Goal: Task Accomplishment & Management: Use online tool/utility

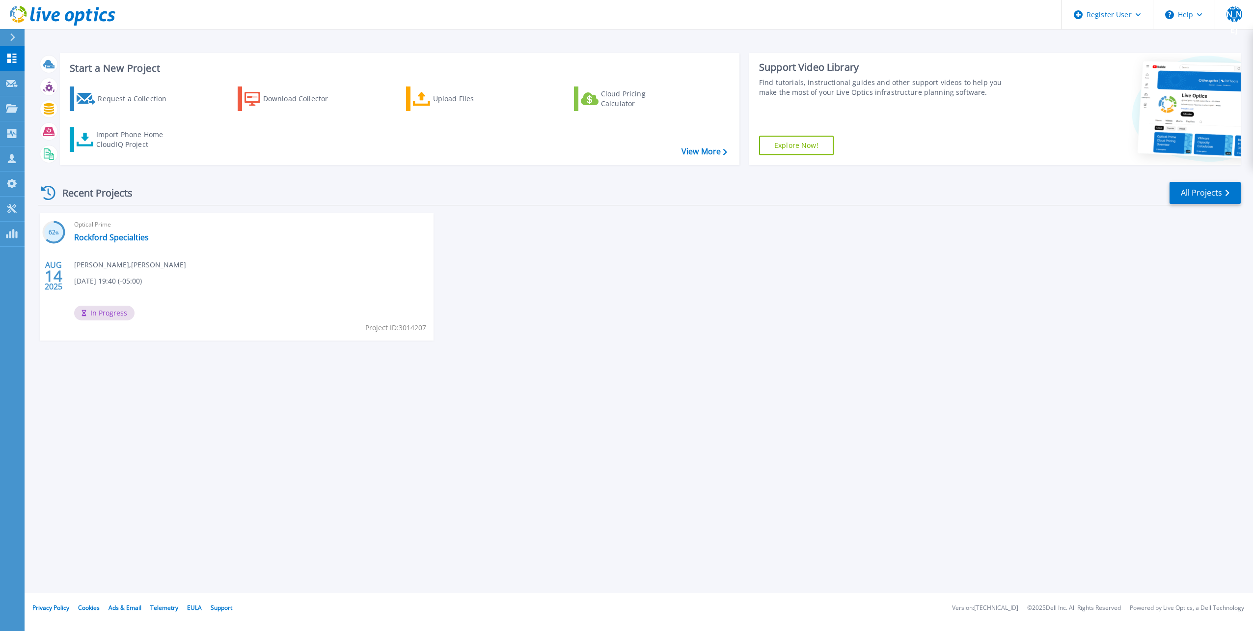
click at [10, 39] on icon at bounding box center [12, 37] width 5 height 8
click at [298, 428] on div "Start a New Project Request a Collection Download Collector Upload Files Cloud …" at bounding box center [639, 296] width 1229 height 593
click at [7, 207] on icon at bounding box center [11, 208] width 9 height 9
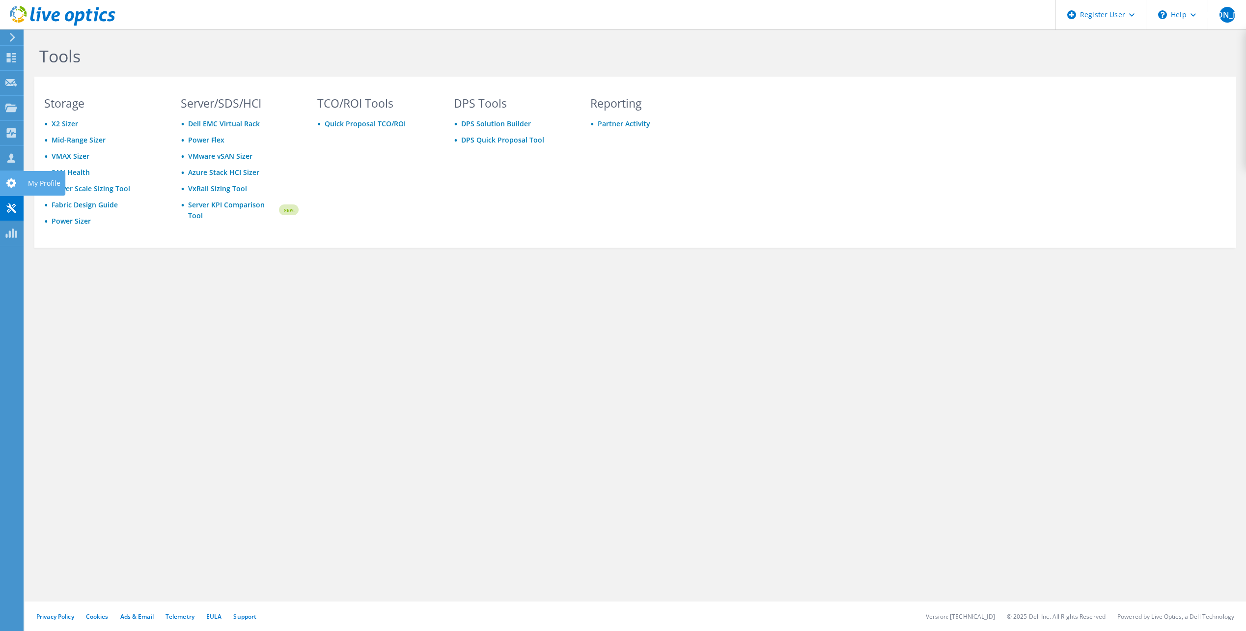
click at [11, 183] on icon at bounding box center [11, 182] width 12 height 9
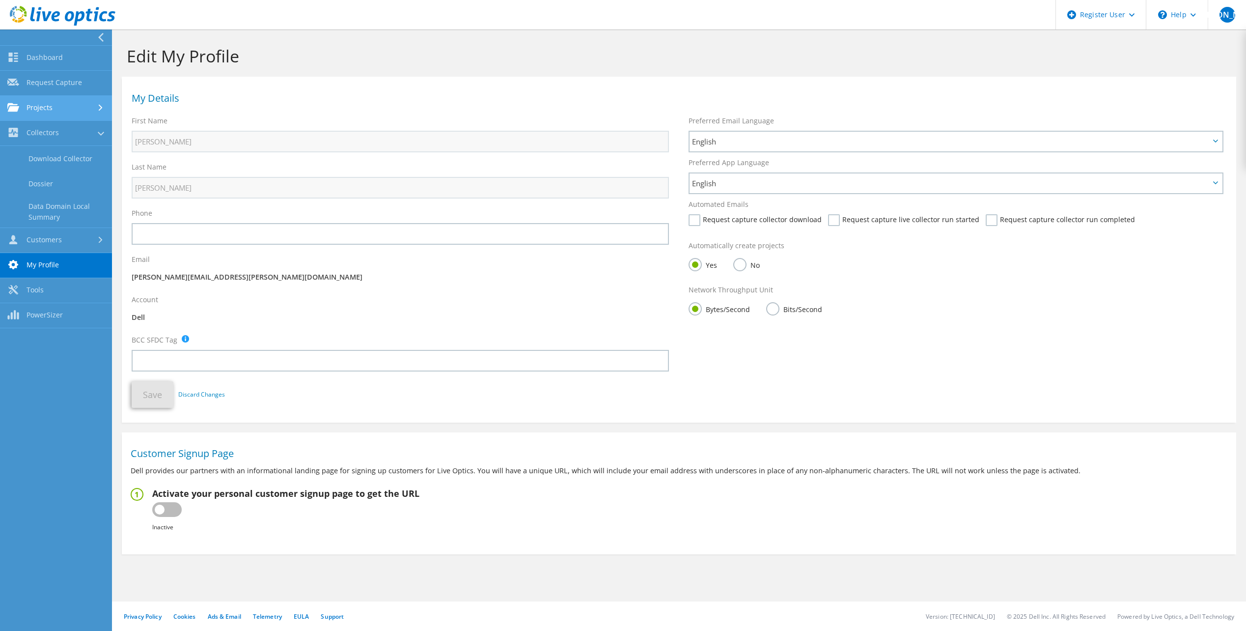
click at [66, 117] on link "Projects" at bounding box center [56, 108] width 112 height 25
click at [50, 87] on link "Request Capture" at bounding box center [56, 83] width 112 height 25
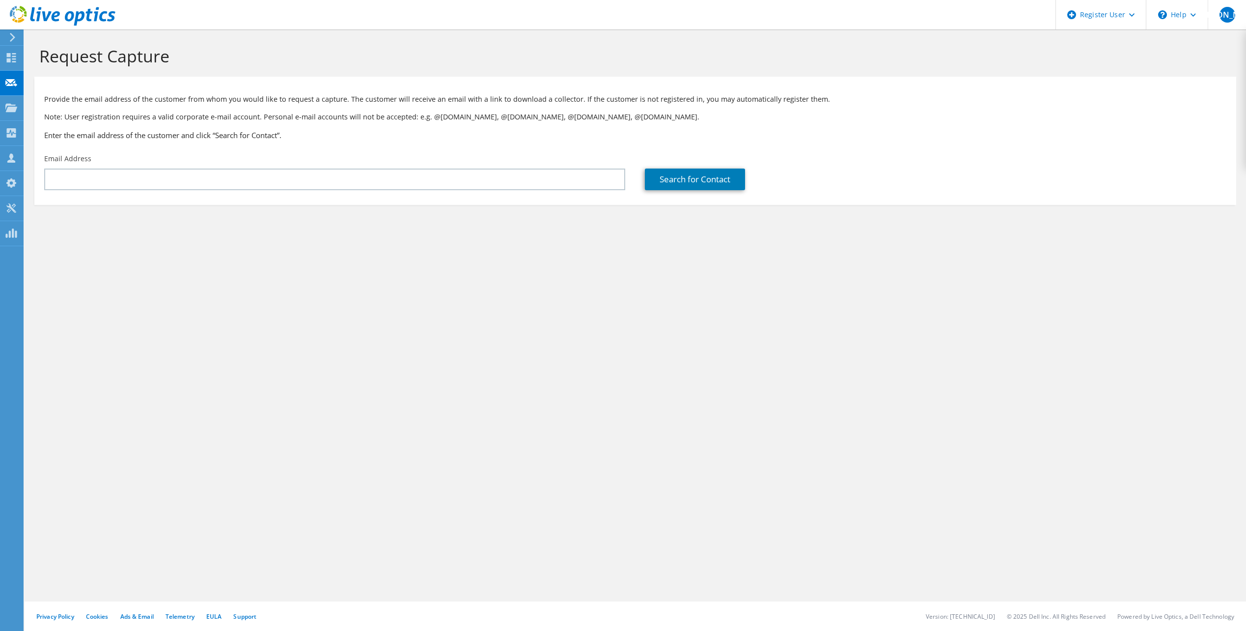
click at [495, 272] on div "Request Capture Provide the email address of the customer from whom you would l…" at bounding box center [635, 329] width 1221 height 601
